Goal: Find specific page/section: Find specific page/section

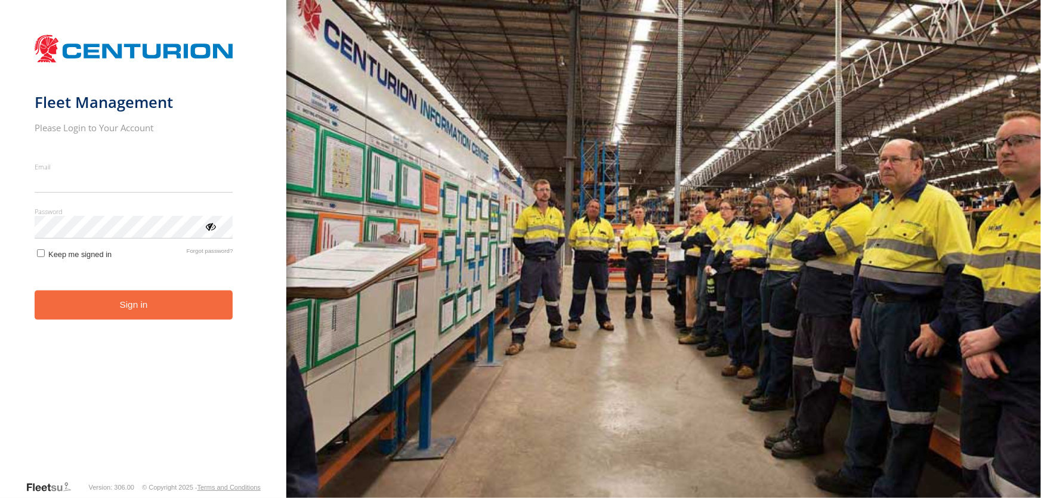
type input "**********"
click at [134, 319] on button "Sign in" at bounding box center [134, 304] width 199 height 29
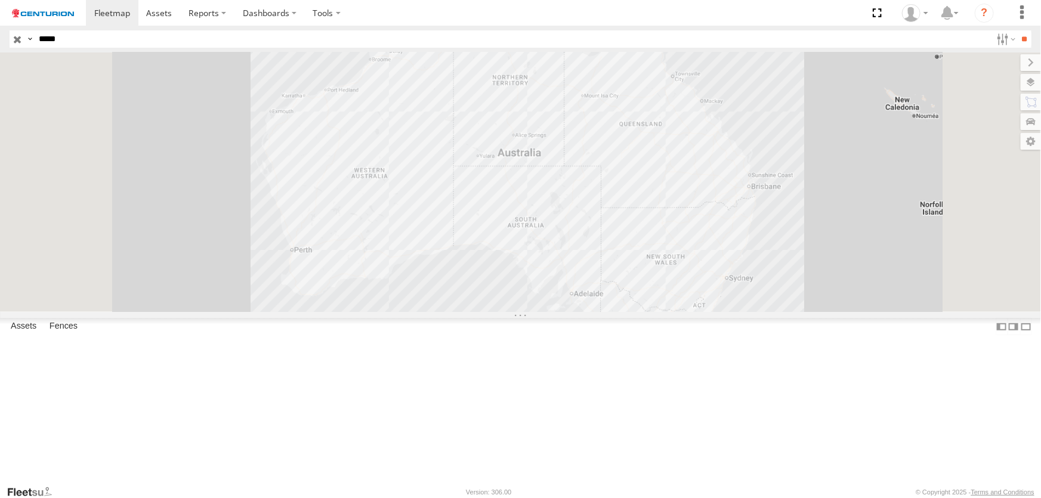
type input "*****"
click at [1017, 30] on input "**" at bounding box center [1024, 38] width 14 height 17
